Goal: Task Accomplishment & Management: Manage account settings

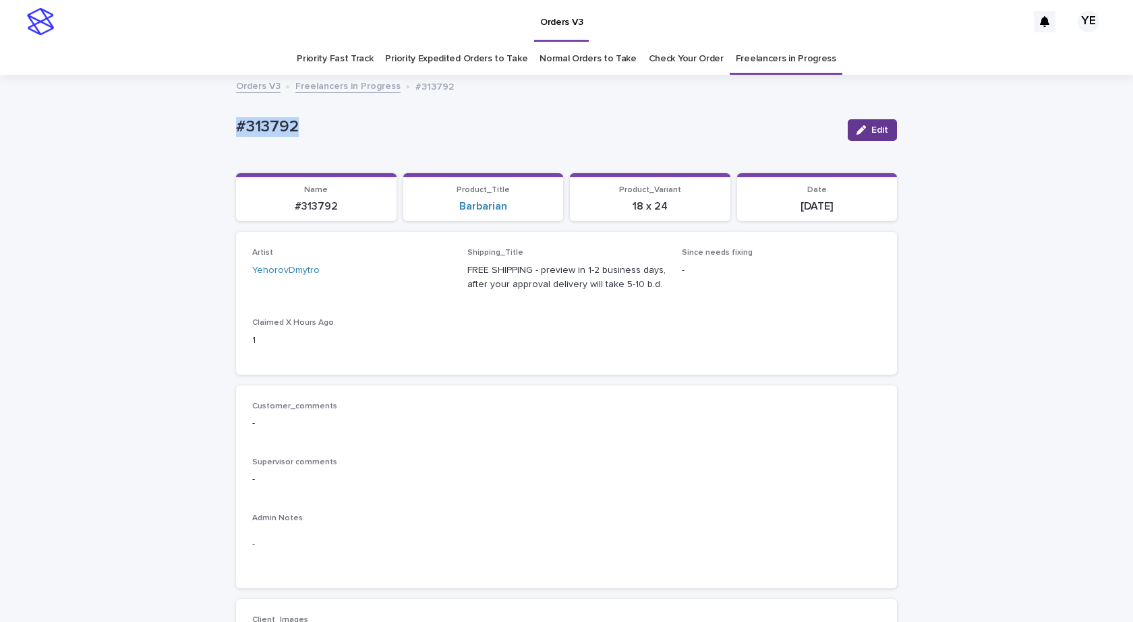
click at [880, 127] on button "Edit" at bounding box center [871, 130] width 49 height 22
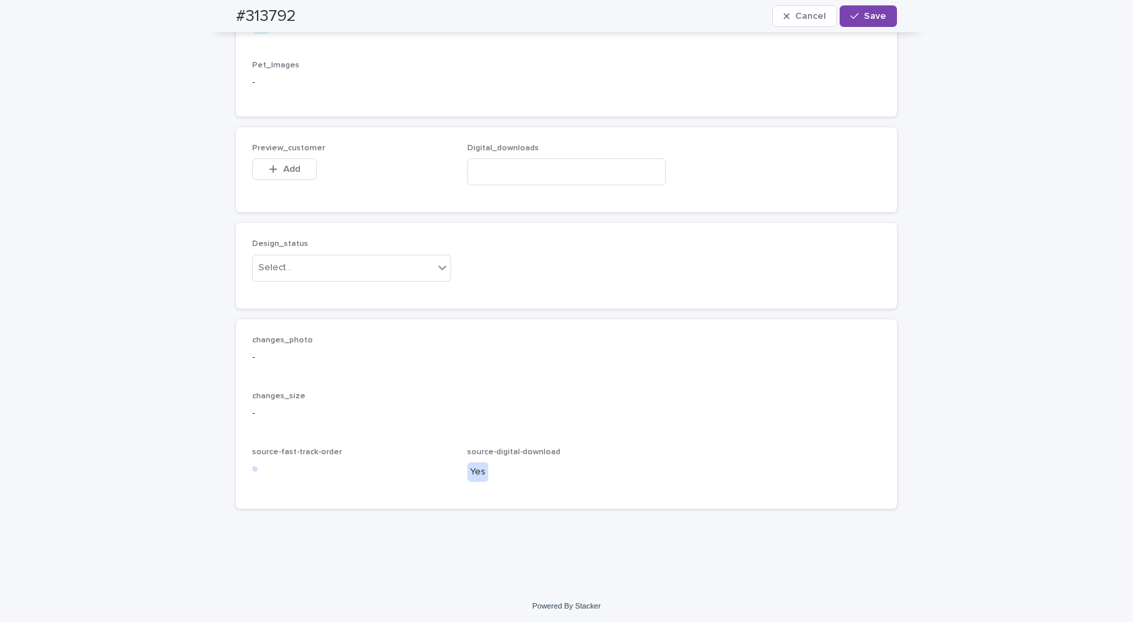
scroll to position [829, 0]
drag, startPoint x: 382, startPoint y: 261, endPoint x: 359, endPoint y: 271, distance: 25.7
click at [381, 261] on div "Select..." at bounding box center [343, 264] width 181 height 22
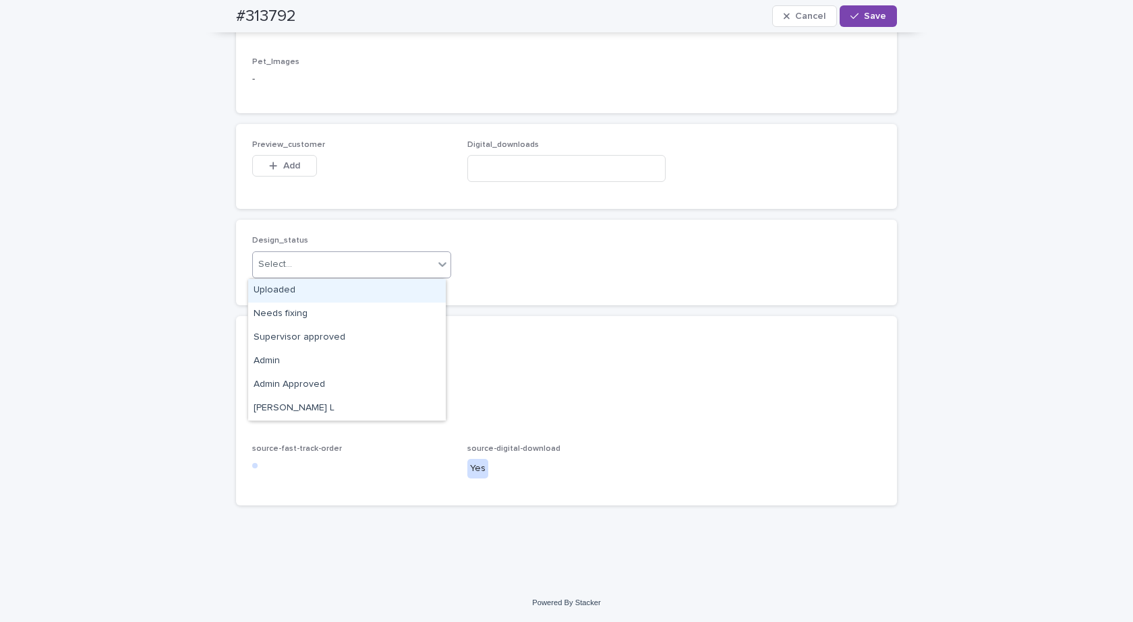
click at [279, 289] on div "Uploaded" at bounding box center [347, 291] width 198 height 24
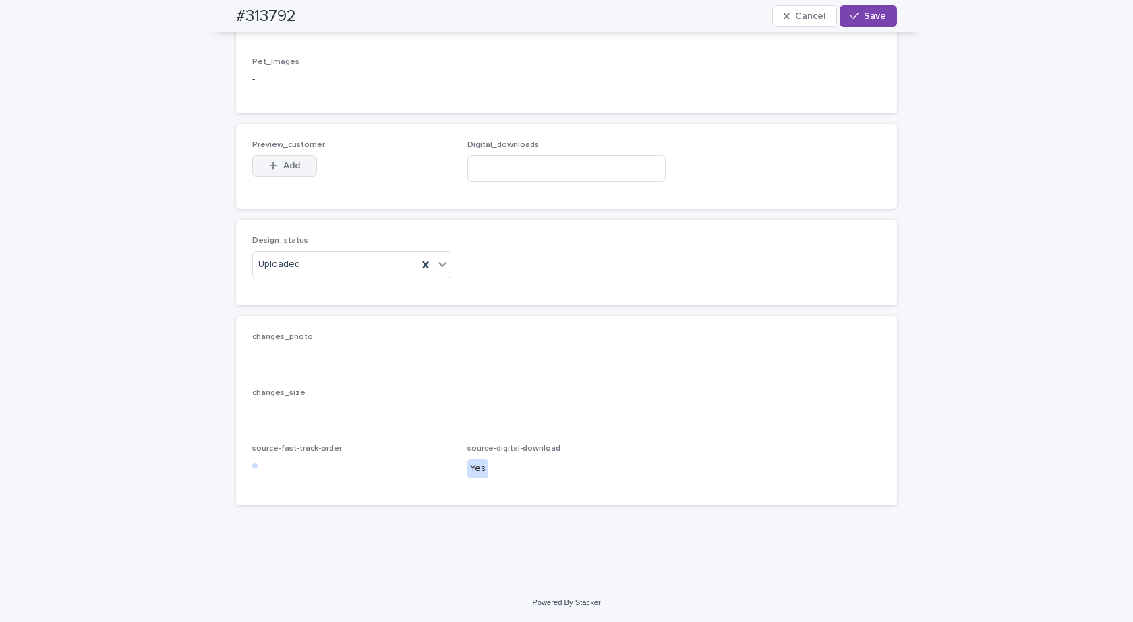
click at [282, 160] on button "Add" at bounding box center [284, 166] width 65 height 22
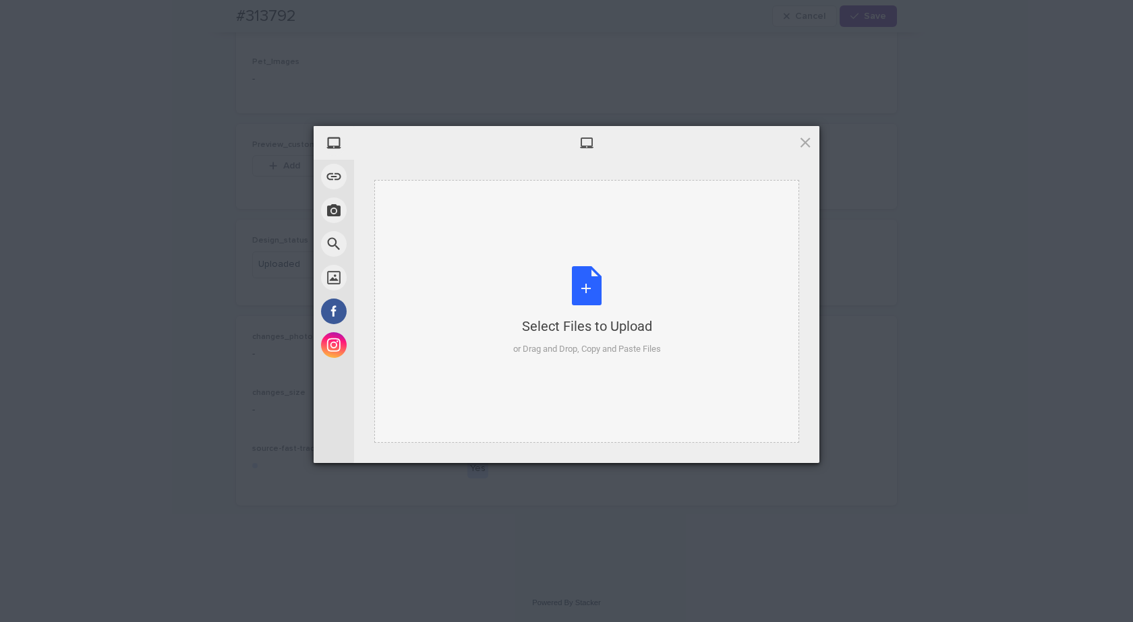
click at [566, 286] on div "Select Files to Upload or Drag and Drop, Copy and Paste Files" at bounding box center [587, 311] width 148 height 90
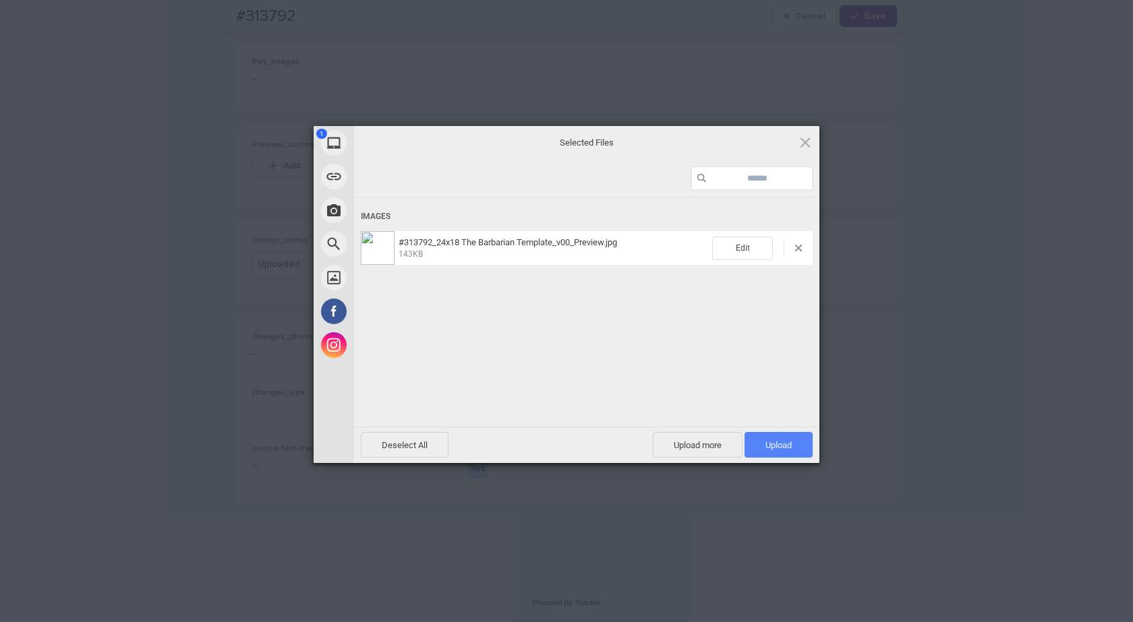
click at [761, 442] on span "Upload 1" at bounding box center [778, 445] width 68 height 26
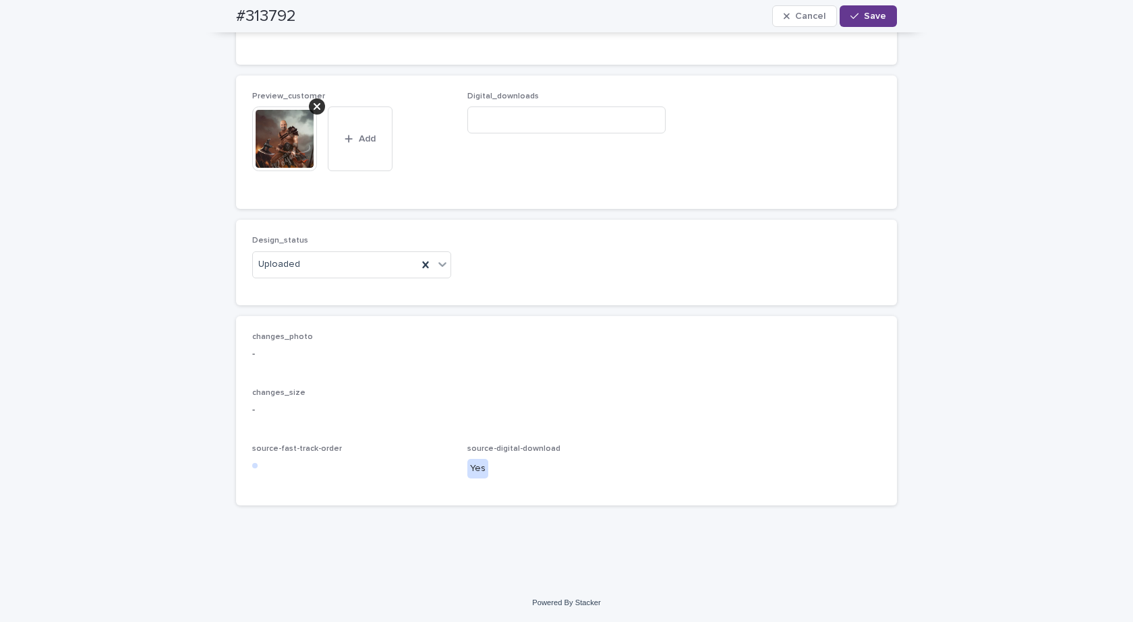
click at [867, 20] on span "Save" at bounding box center [875, 15] width 22 height 9
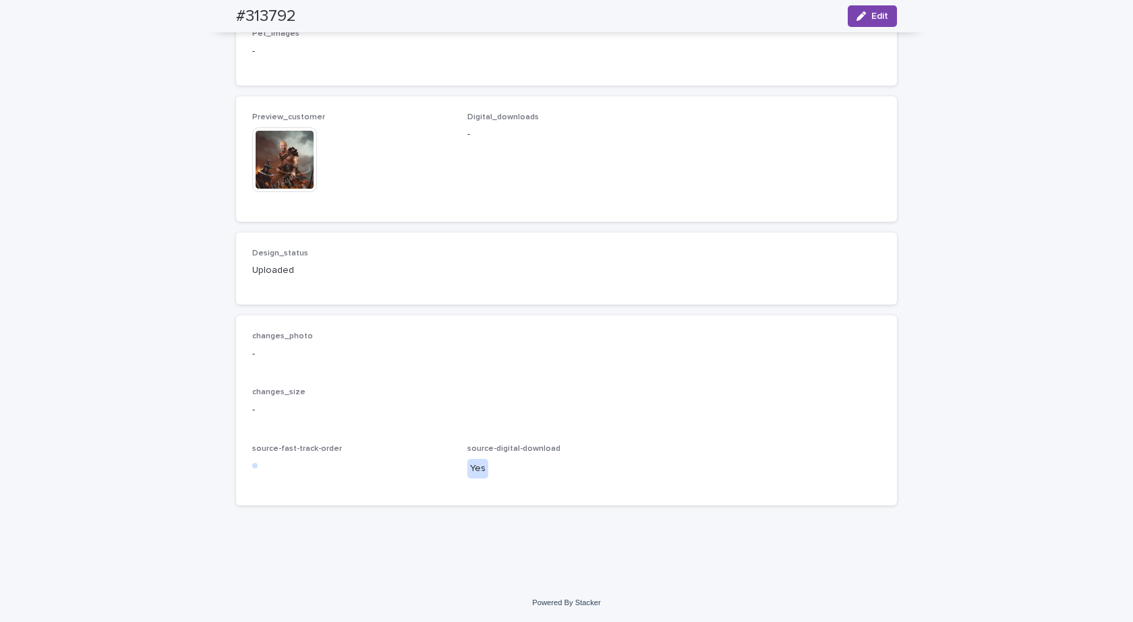
click at [286, 175] on img at bounding box center [284, 159] width 65 height 65
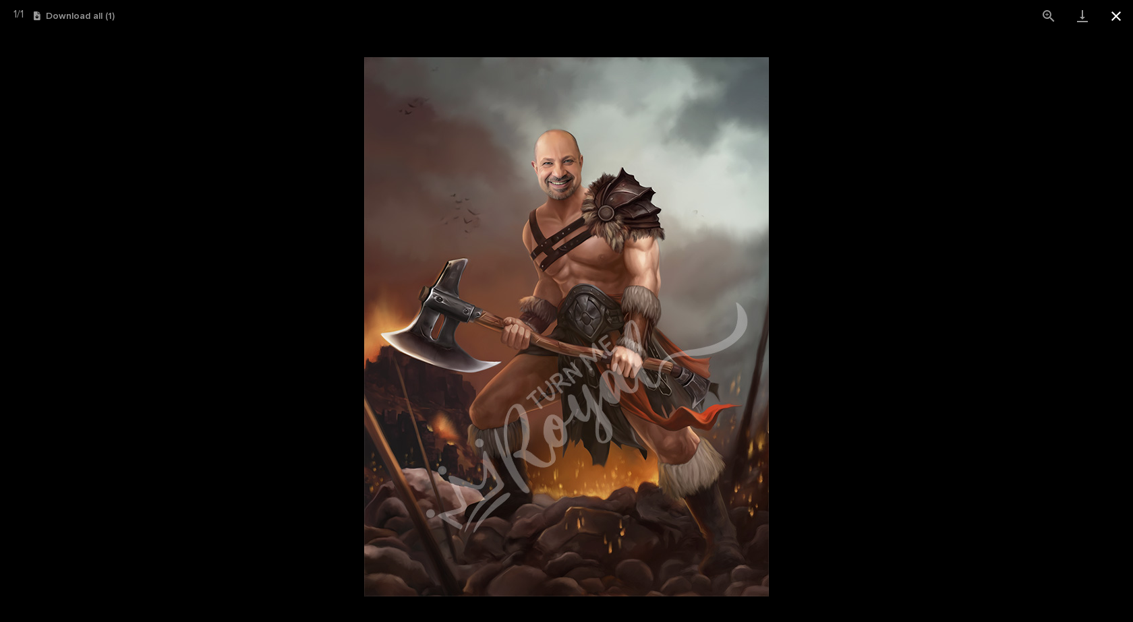
click at [1118, 16] on button "Close gallery" at bounding box center [1116, 16] width 34 height 32
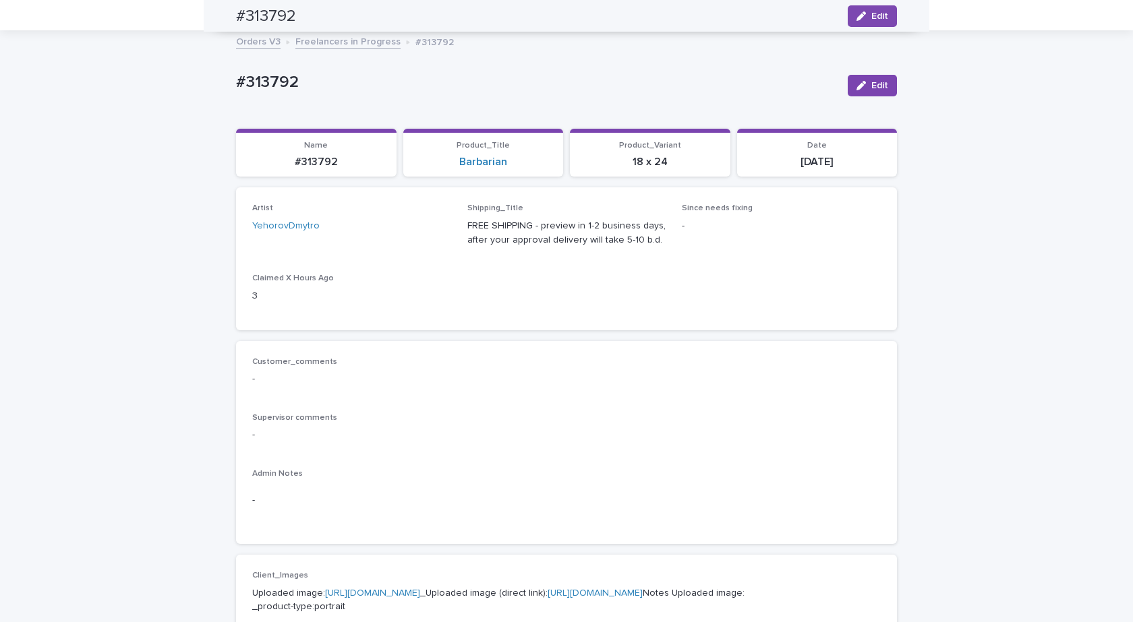
scroll to position [0, 0]
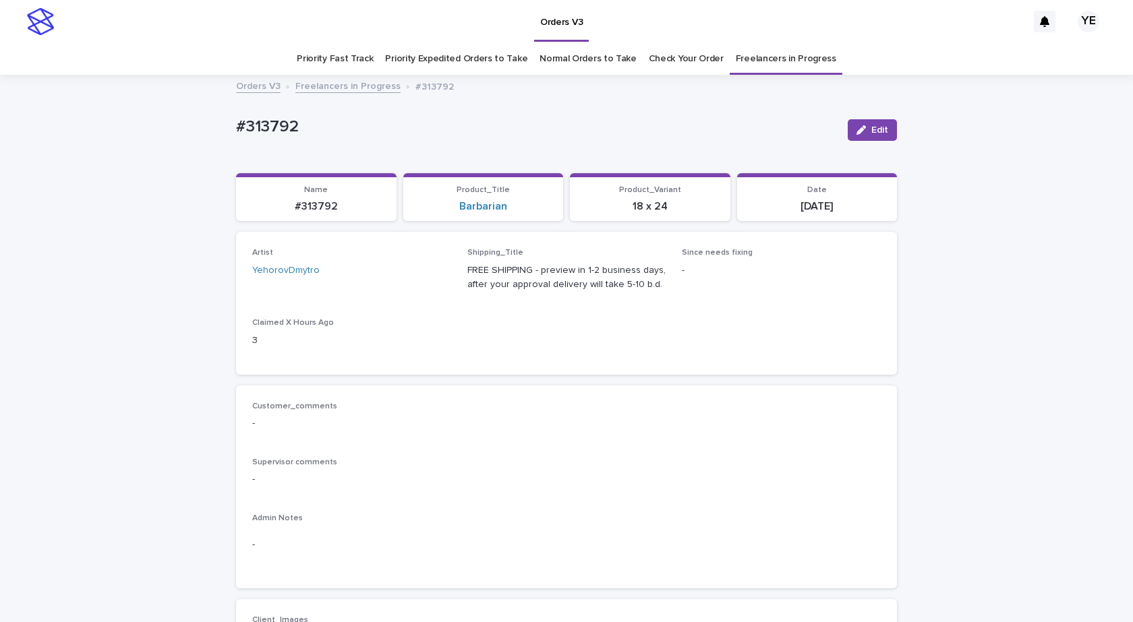
click at [340, 83] on link "Freelancers in Progress" at bounding box center [347, 86] width 105 height 16
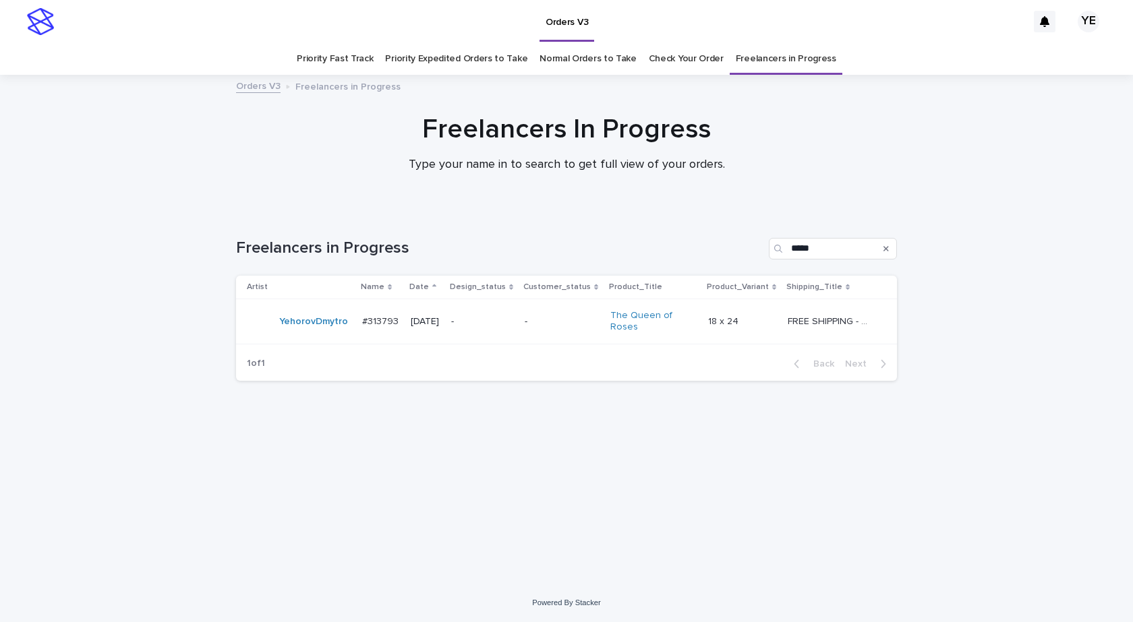
click at [303, 334] on div "YehorovDmytro" at bounding box center [299, 321] width 104 height 27
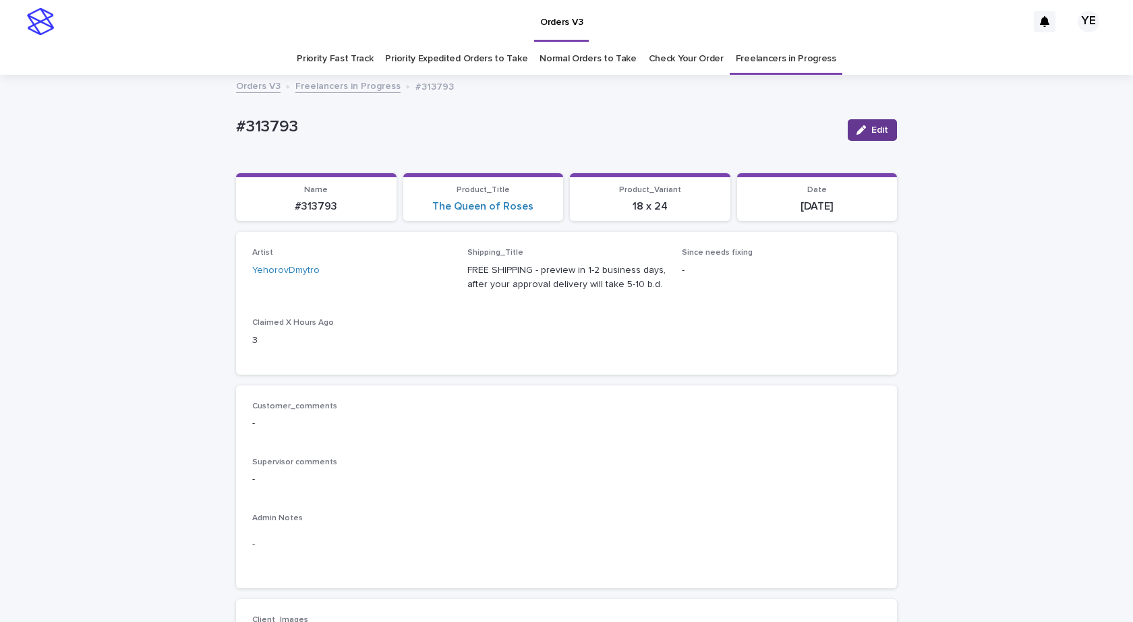
click at [876, 129] on span "Edit" at bounding box center [879, 129] width 17 height 9
click at [423, 278] on icon at bounding box center [425, 276] width 13 height 13
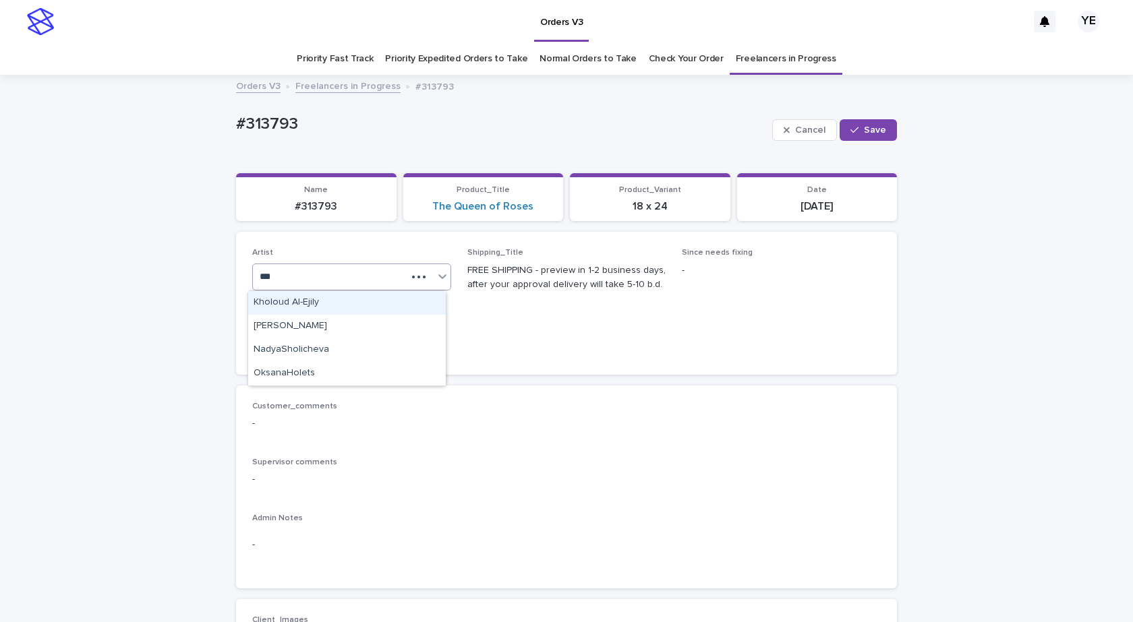
type input "****"
click at [349, 302] on div "OksanaHolets" at bounding box center [347, 303] width 198 height 24
click at [868, 125] on span "Save" at bounding box center [875, 129] width 22 height 9
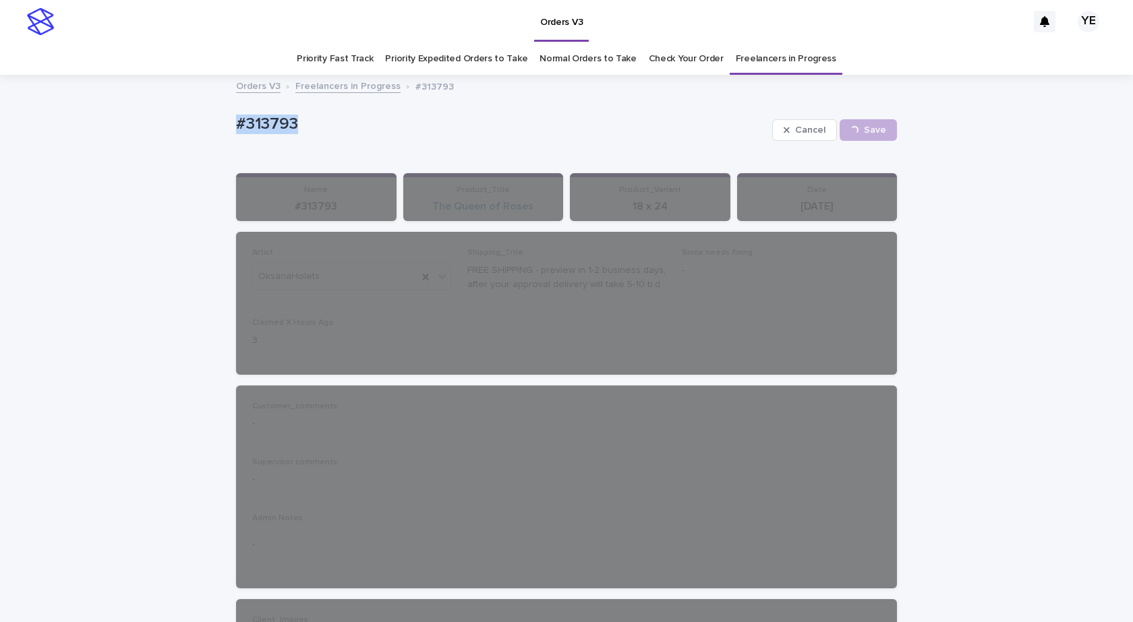
drag, startPoint x: 315, startPoint y: 121, endPoint x: 160, endPoint y: 150, distance: 157.9
copy p "#313793"
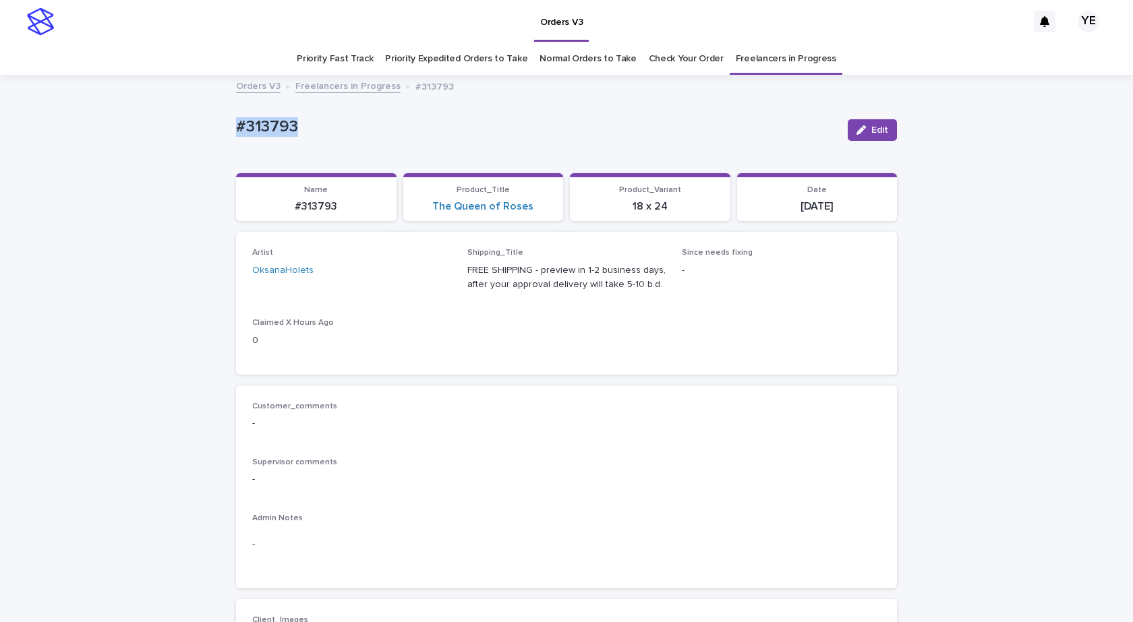
click at [337, 84] on link "Freelancers in Progress" at bounding box center [347, 86] width 105 height 16
